Goal: Task Accomplishment & Management: Manage account settings

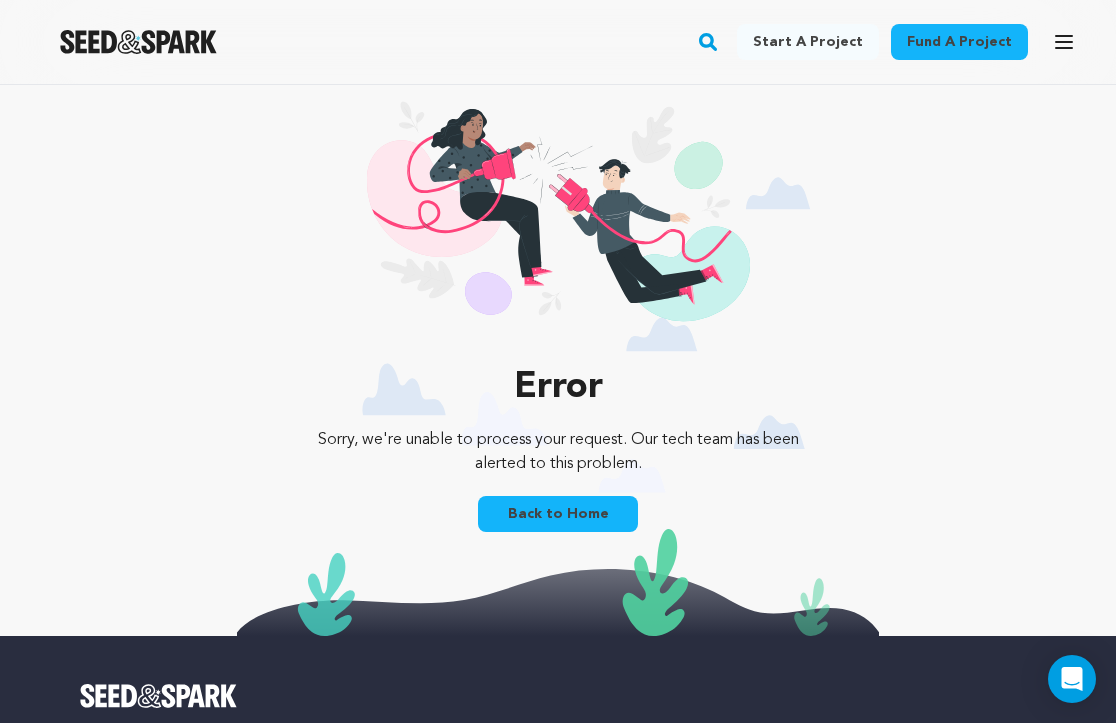
click at [1066, 43] on icon "button" at bounding box center [1064, 42] width 16 height 12
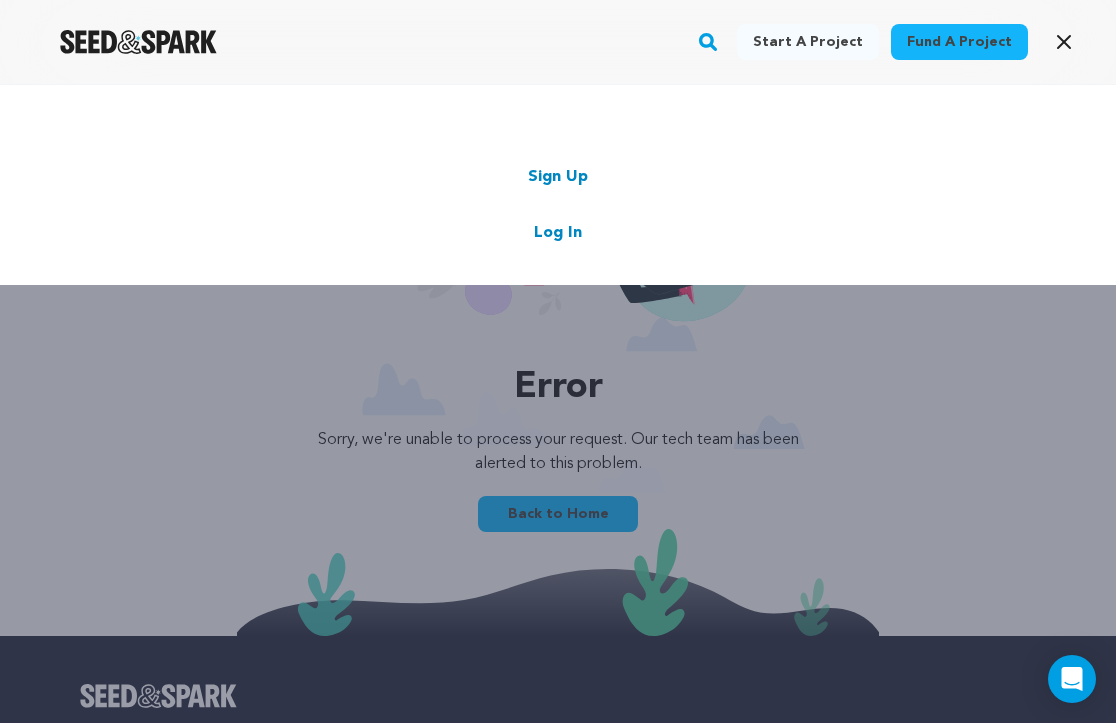
click at [563, 240] on link "Log In" at bounding box center [558, 233] width 48 height 24
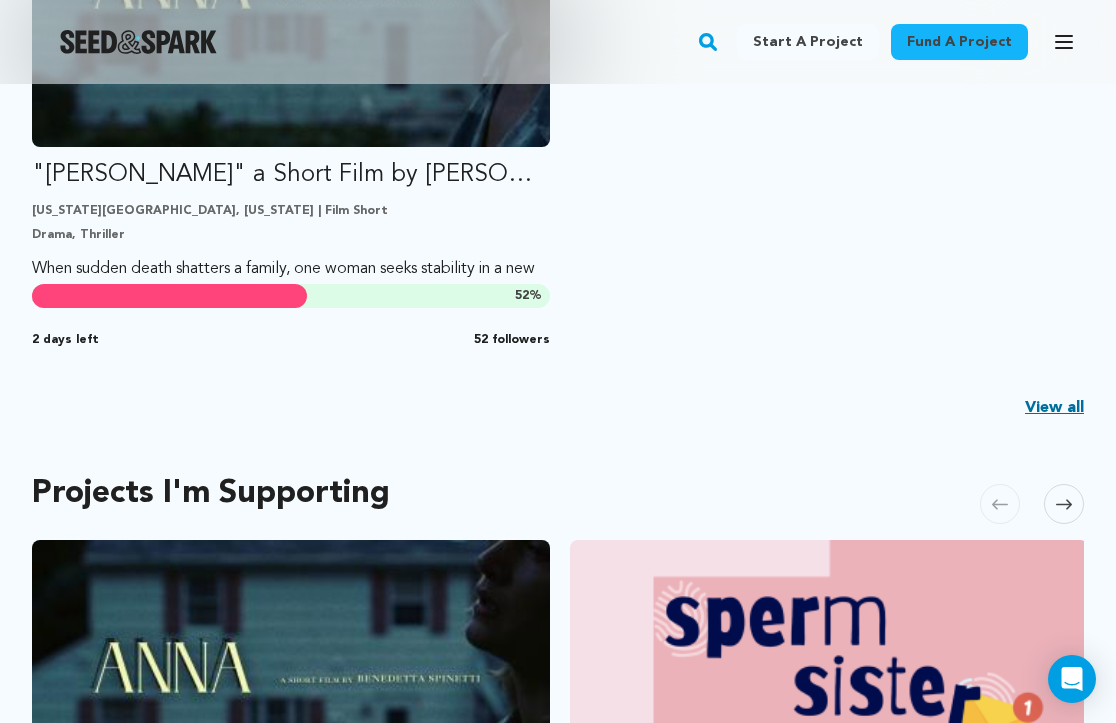
scroll to position [716, 0]
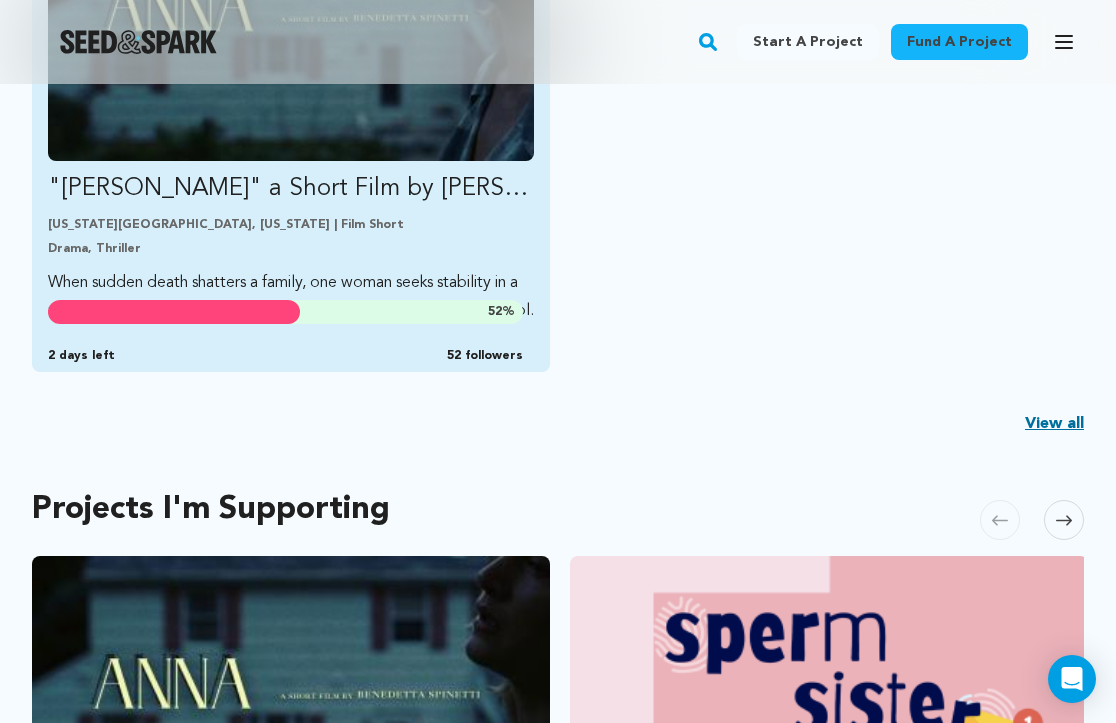
click at [263, 211] on link ""ANNA" a Short Film by Benedetta Spinetti New York City, New York | Film Short …" at bounding box center [291, 106] width 486 height 437
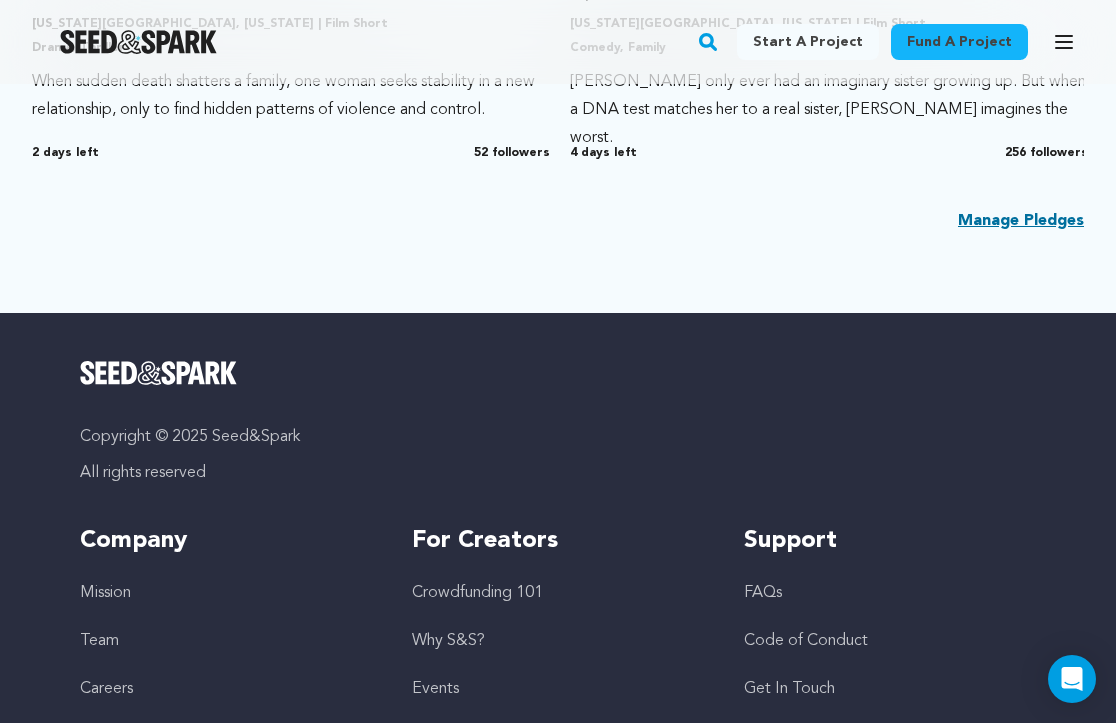
scroll to position [1087, 0]
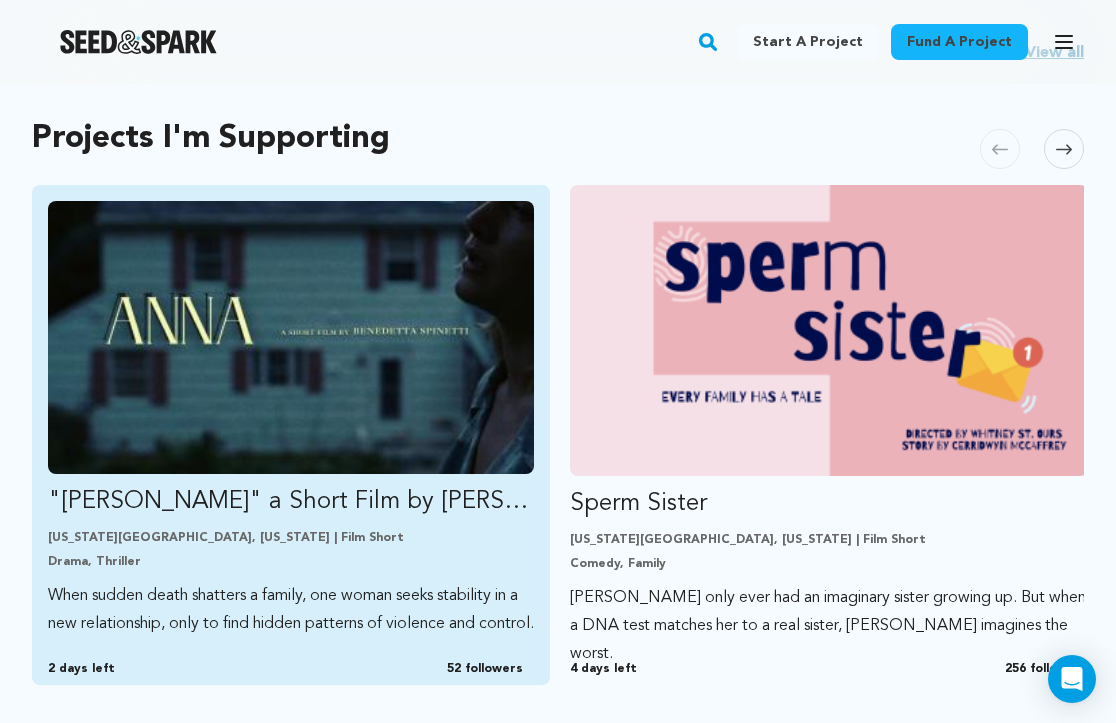
click at [433, 551] on div "New York City, New York | Film Short Drama, Thriller" at bounding box center [291, 550] width 486 height 40
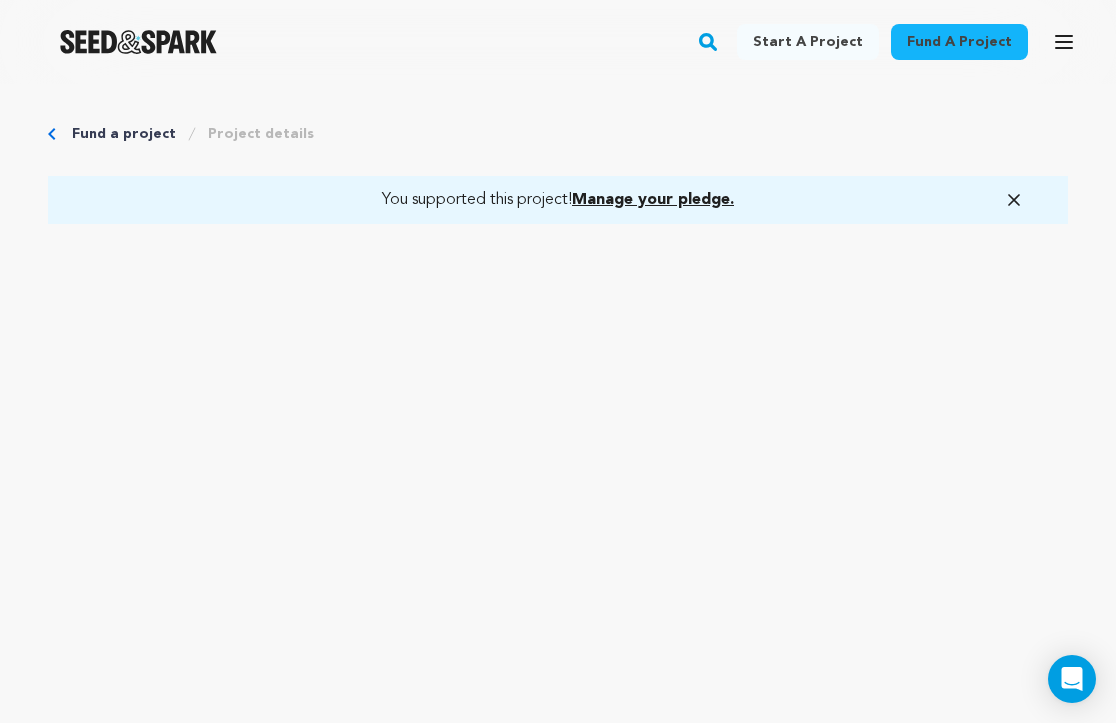
click at [1063, 41] on icon "button" at bounding box center [1064, 42] width 16 height 12
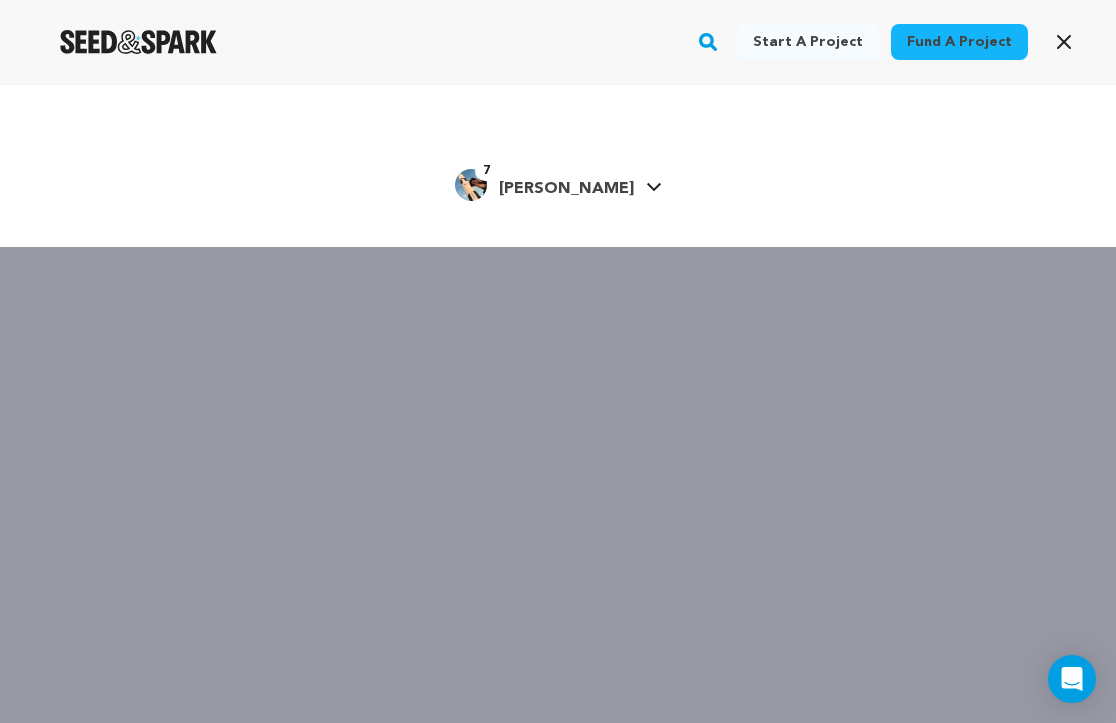
click at [570, 182] on span "[PERSON_NAME]" at bounding box center [566, 189] width 135 height 16
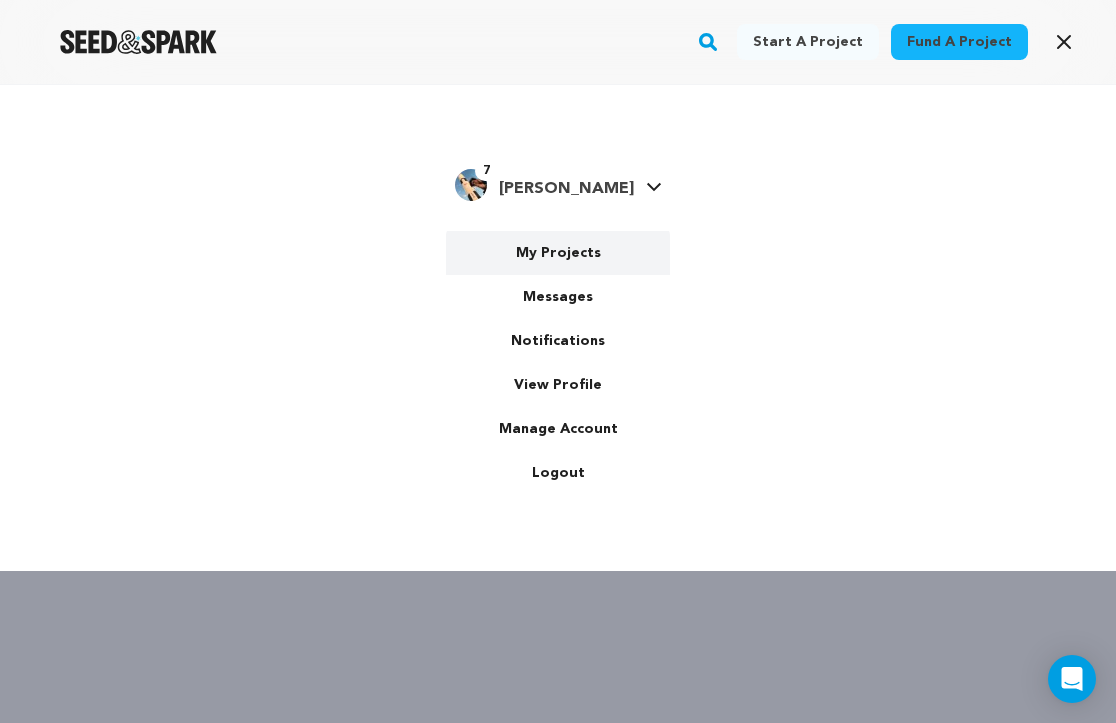
click at [563, 255] on link "My Projects" at bounding box center [558, 253] width 224 height 44
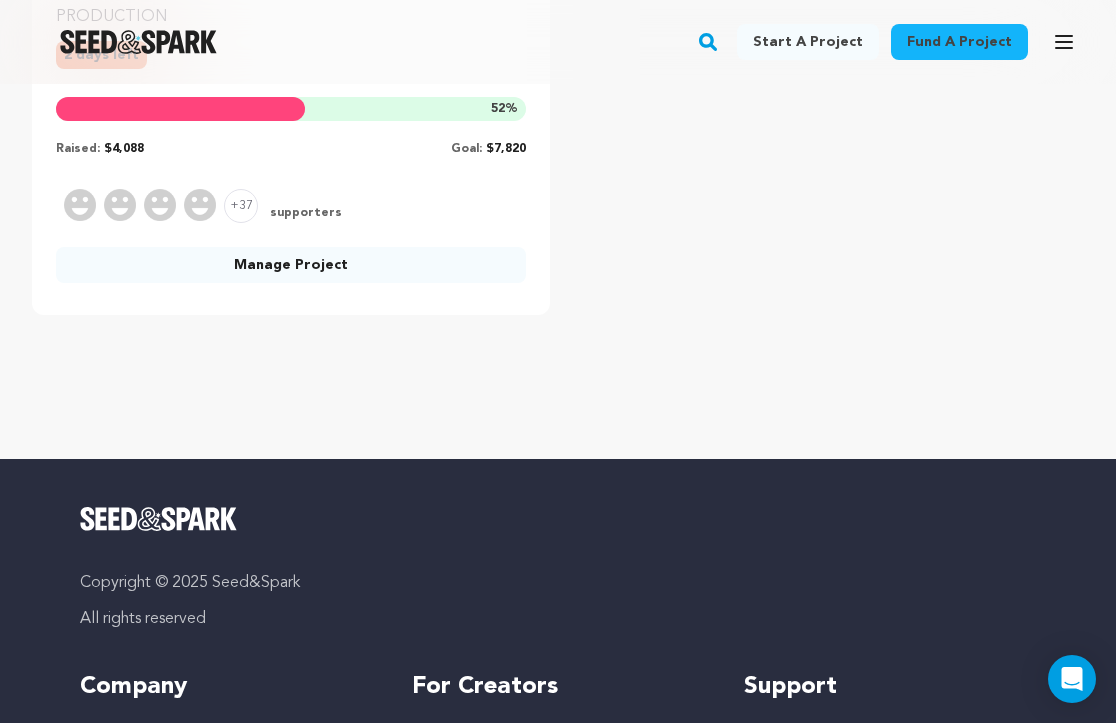
scroll to position [660, 0]
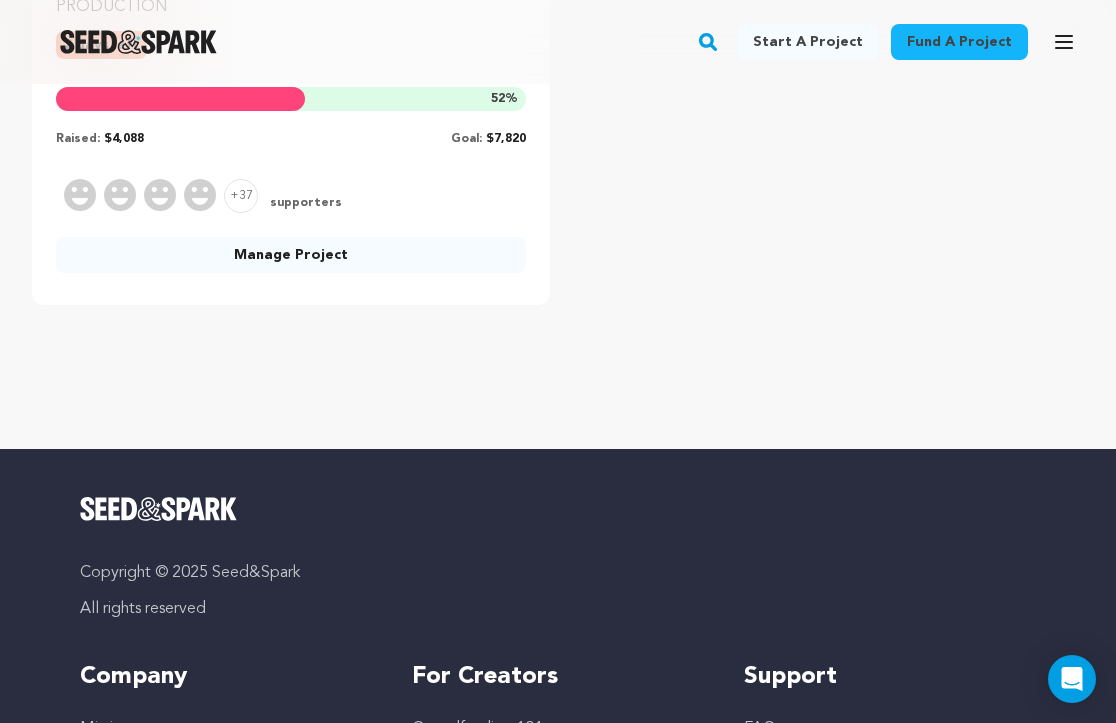
click at [391, 258] on link "Manage Project" at bounding box center [291, 255] width 470 height 36
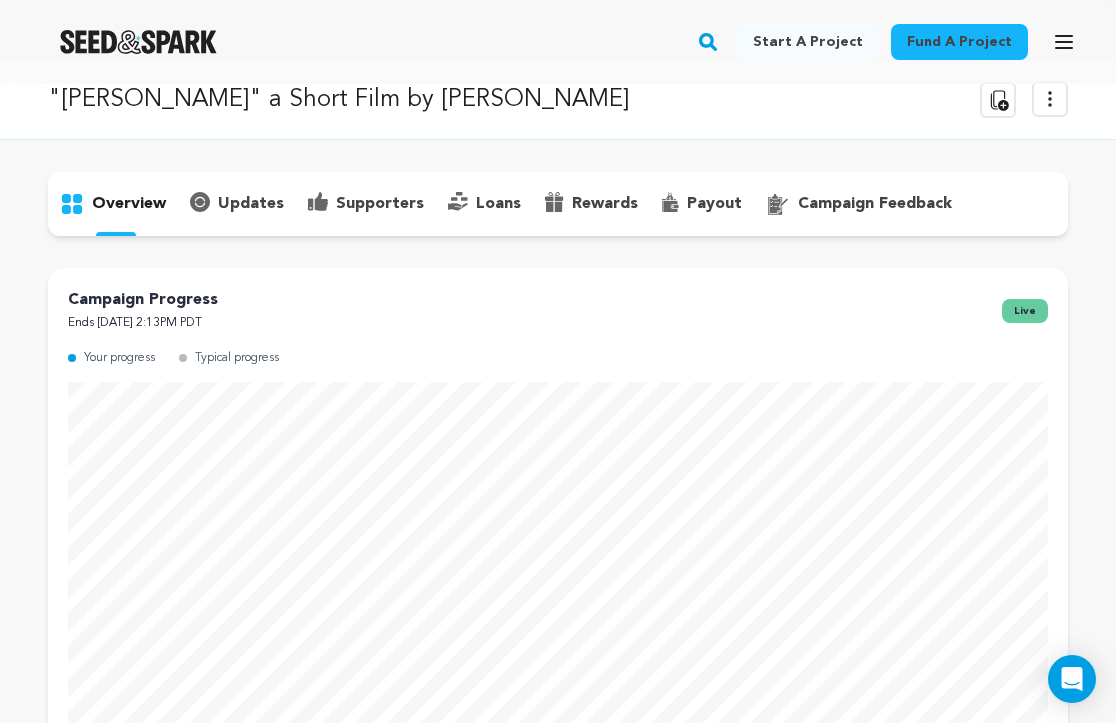
scroll to position [8, 0]
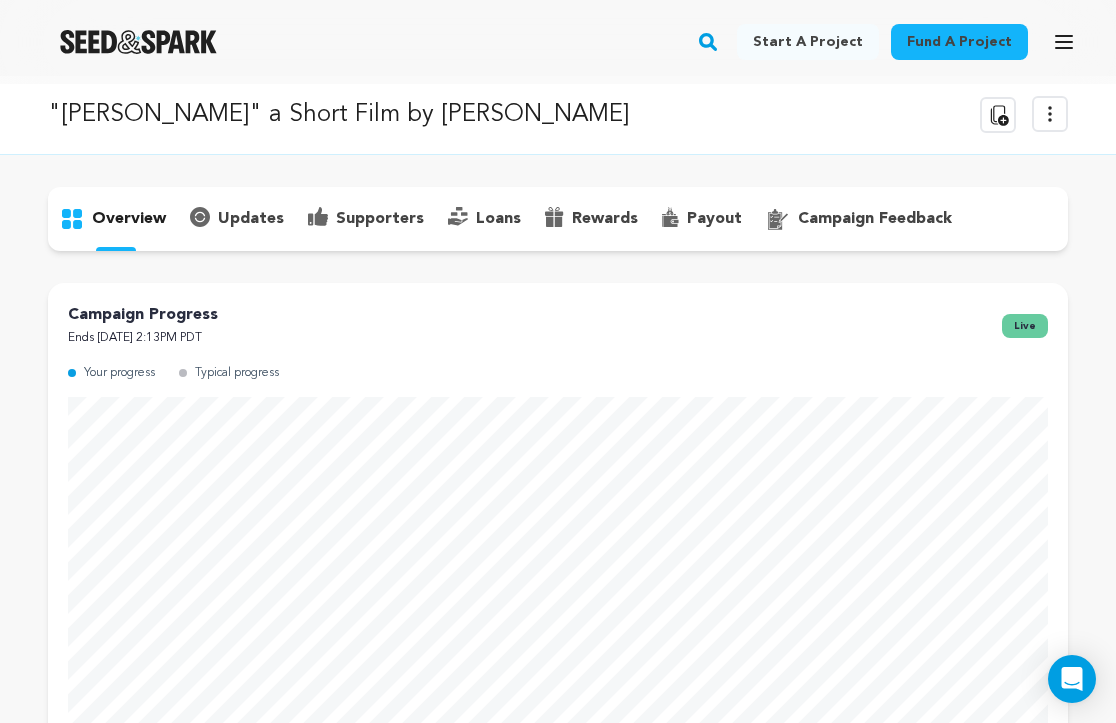
click at [357, 214] on p "supporters" at bounding box center [380, 219] width 88 height 24
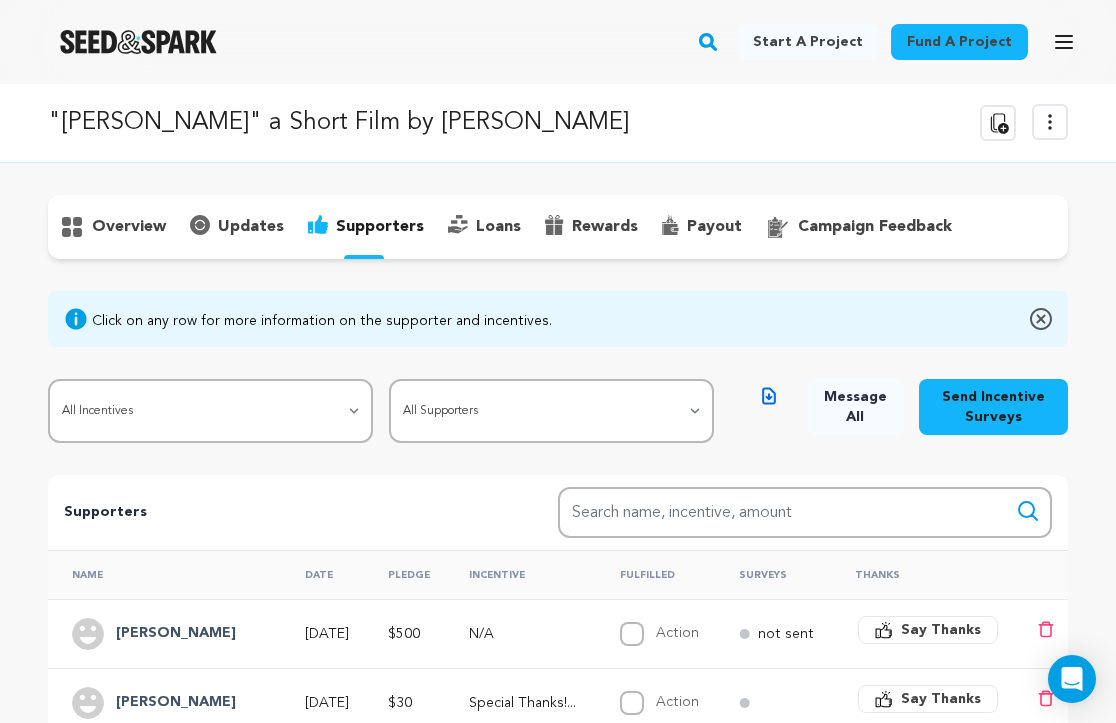
click at [134, 223] on p "overview" at bounding box center [129, 227] width 74 height 24
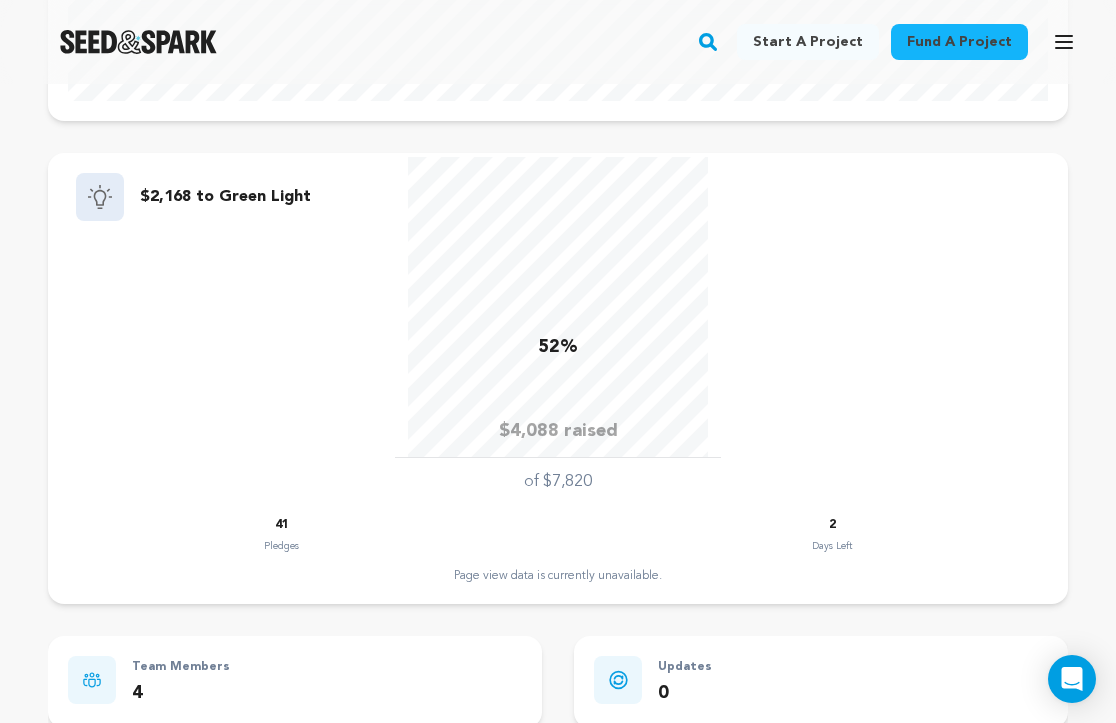
scroll to position [800, 0]
